Goal: Task Accomplishment & Management: Manage account settings

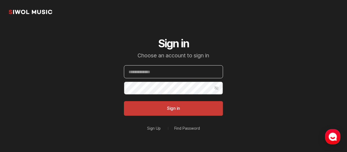
click at [177, 66] on input "Email" at bounding box center [173, 71] width 99 height 13
type input "**********"
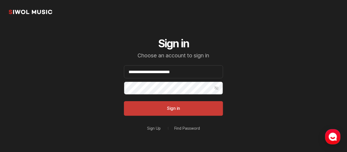
click at [218, 89] on button "Show Password" at bounding box center [216, 88] width 13 height 13
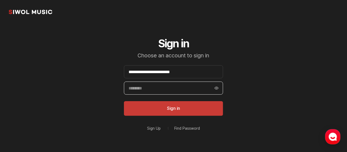
click at [177, 85] on input "Password" at bounding box center [173, 88] width 99 height 13
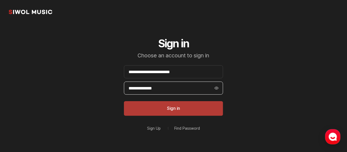
type input "**********"
click at [190, 105] on button "Sign in" at bounding box center [173, 108] width 99 height 15
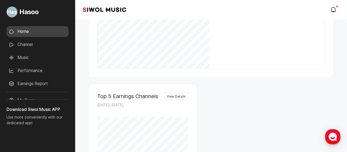
scroll to position [351, 0]
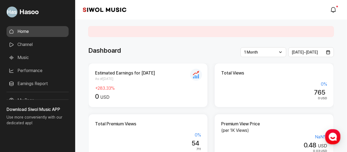
scroll to position [73, 0]
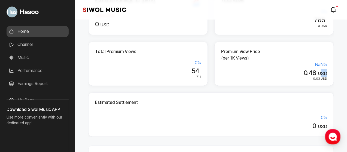
drag, startPoint x: 322, startPoint y: 74, endPoint x: 336, endPoint y: 77, distance: 14.7
click at [329, 75] on div "Premium View Price (per 1K Views) NaN % 0.48 USD 0.03 USD" at bounding box center [275, 64] width 120 height 44
click at [333, 79] on div "Premium View Price (per 1K Views) NaN % 0.48 USD 0.03 USD" at bounding box center [275, 64] width 120 height 44
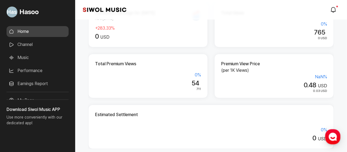
scroll to position [0, 0]
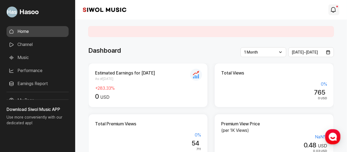
click at [335, 11] on icon "modal.notifications" at bounding box center [333, 10] width 7 height 7
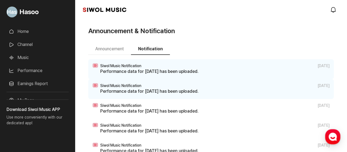
click at [47, 31] on link "Home" at bounding box center [38, 31] width 62 height 11
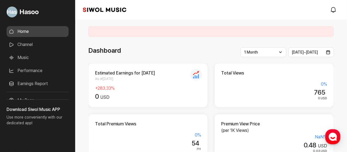
click at [40, 43] on link "Channel" at bounding box center [38, 44] width 62 height 11
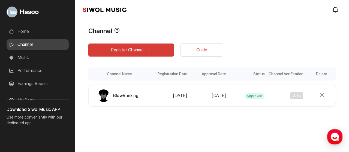
click at [41, 76] on link "Performance" at bounding box center [38, 70] width 62 height 11
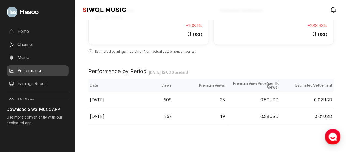
scroll to position [34, 0]
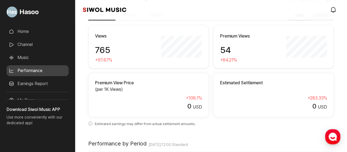
click at [268, 95] on div "+ 283.33 %" at bounding box center [273, 98] width 107 height 7
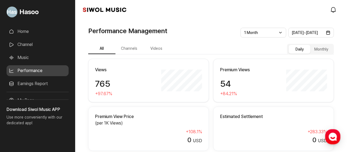
click at [130, 46] on button "Channels" at bounding box center [129, 49] width 27 height 11
click at [129, 48] on button "Channels" at bounding box center [129, 49] width 27 height 11
click at [154, 50] on button "Videos" at bounding box center [156, 49] width 27 height 11
click at [33, 29] on link "Home" at bounding box center [38, 31] width 62 height 11
